Goal: Navigation & Orientation: Find specific page/section

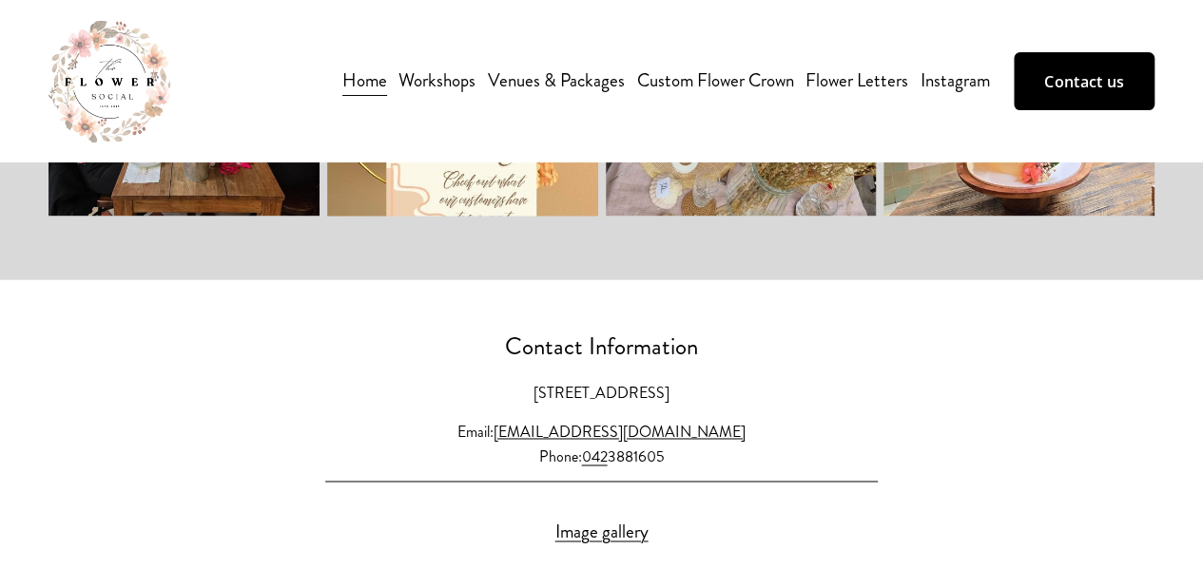
scroll to position [4943, 0]
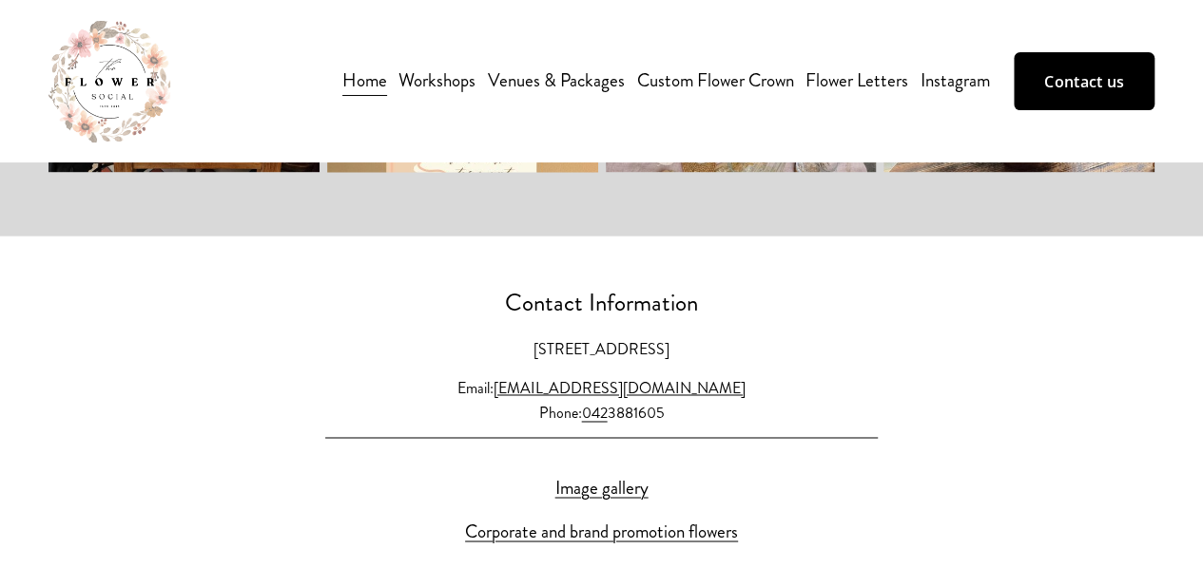
click at [617, 562] on link "Contact us" at bounding box center [601, 576] width 77 height 29
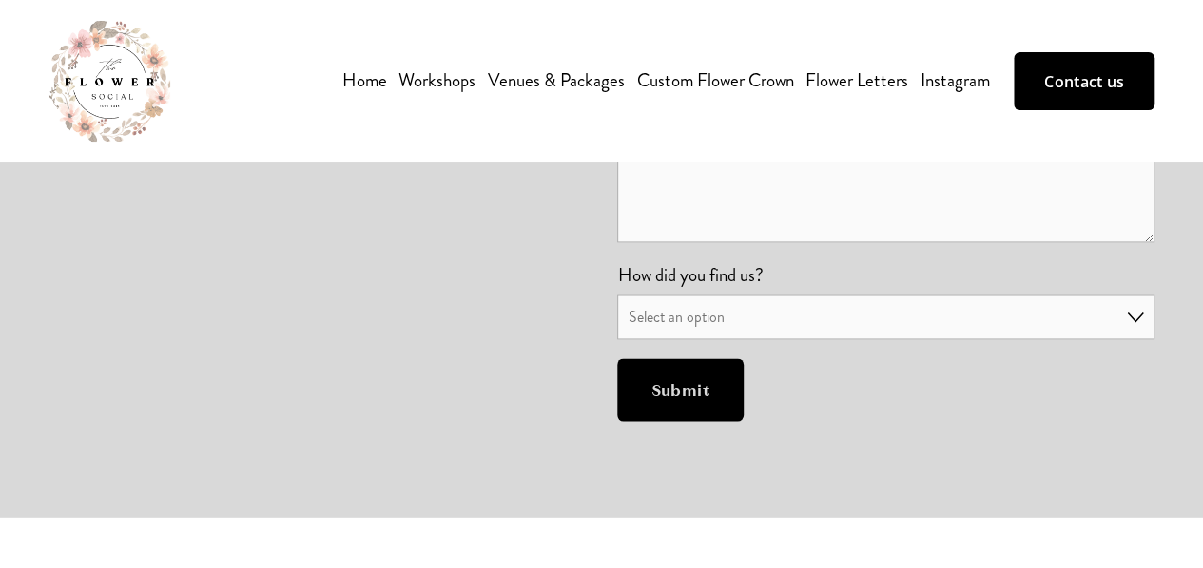
scroll to position [1951, 0]
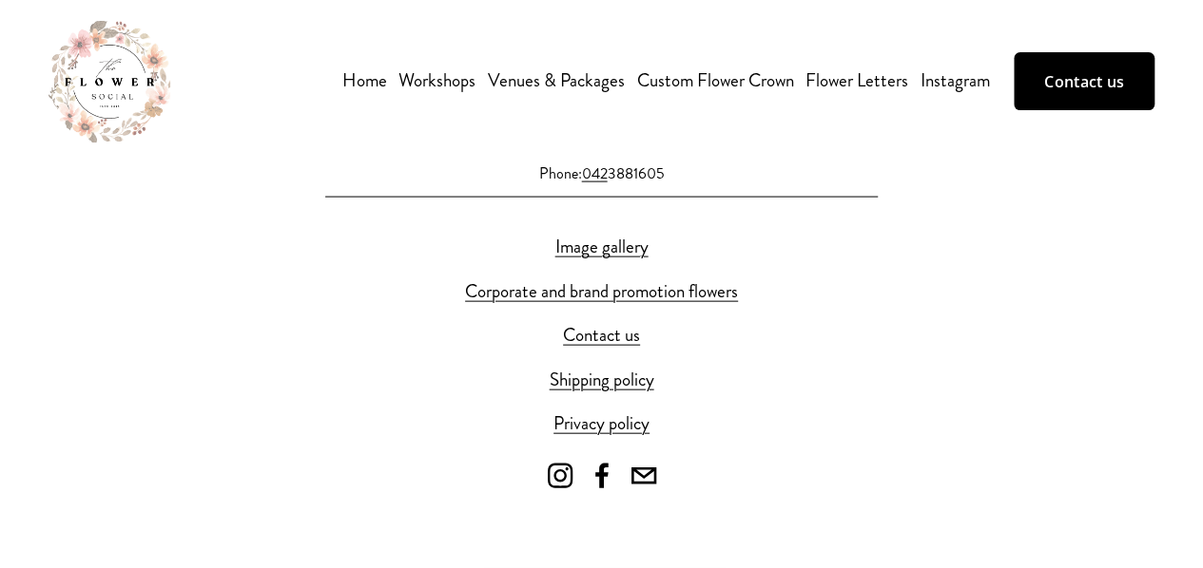
click at [614, 258] on link "Image gallery" at bounding box center [601, 247] width 93 height 29
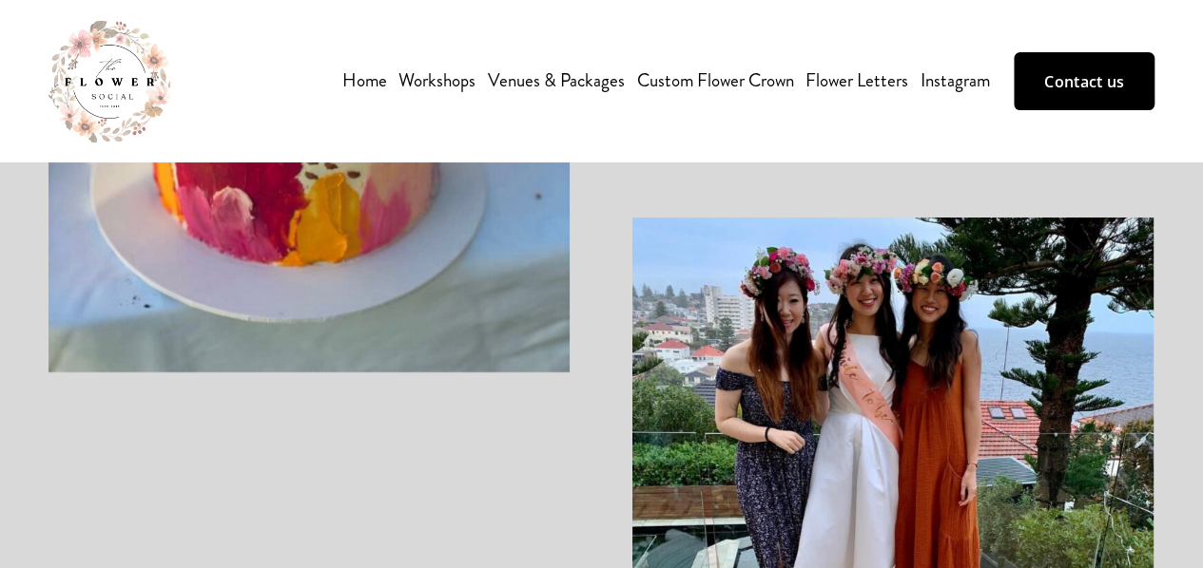
scroll to position [2739, 0]
